Goal: Entertainment & Leisure: Consume media (video, audio)

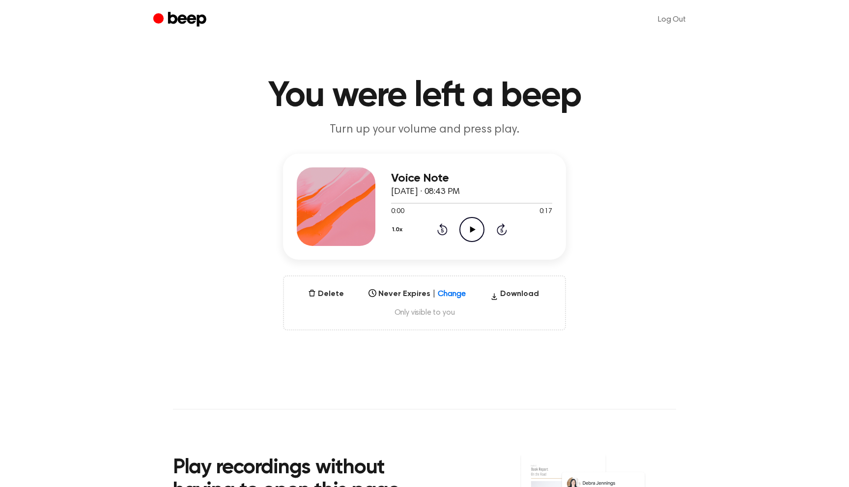
click at [463, 224] on icon "Play Audio" at bounding box center [471, 229] width 25 height 25
click at [463, 223] on icon "Pause Audio" at bounding box center [471, 229] width 25 height 25
click at [474, 230] on icon "Play Audio" at bounding box center [471, 229] width 25 height 25
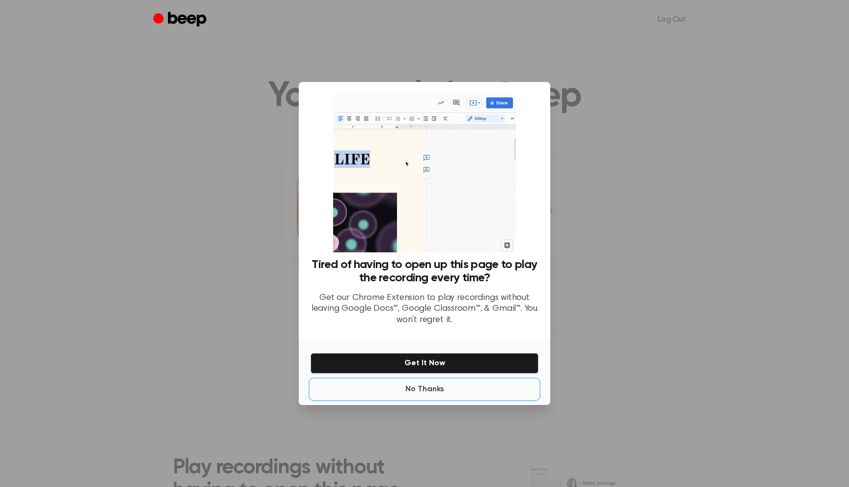
click at [432, 392] on button "No Thanks" at bounding box center [424, 390] width 228 height 20
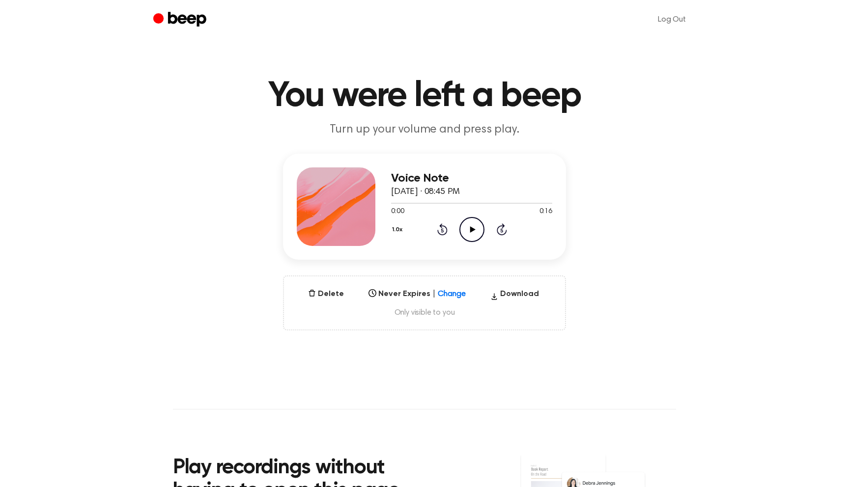
click at [472, 227] on icon "Play Audio" at bounding box center [471, 229] width 25 height 25
